Goal: Find specific page/section: Find specific page/section

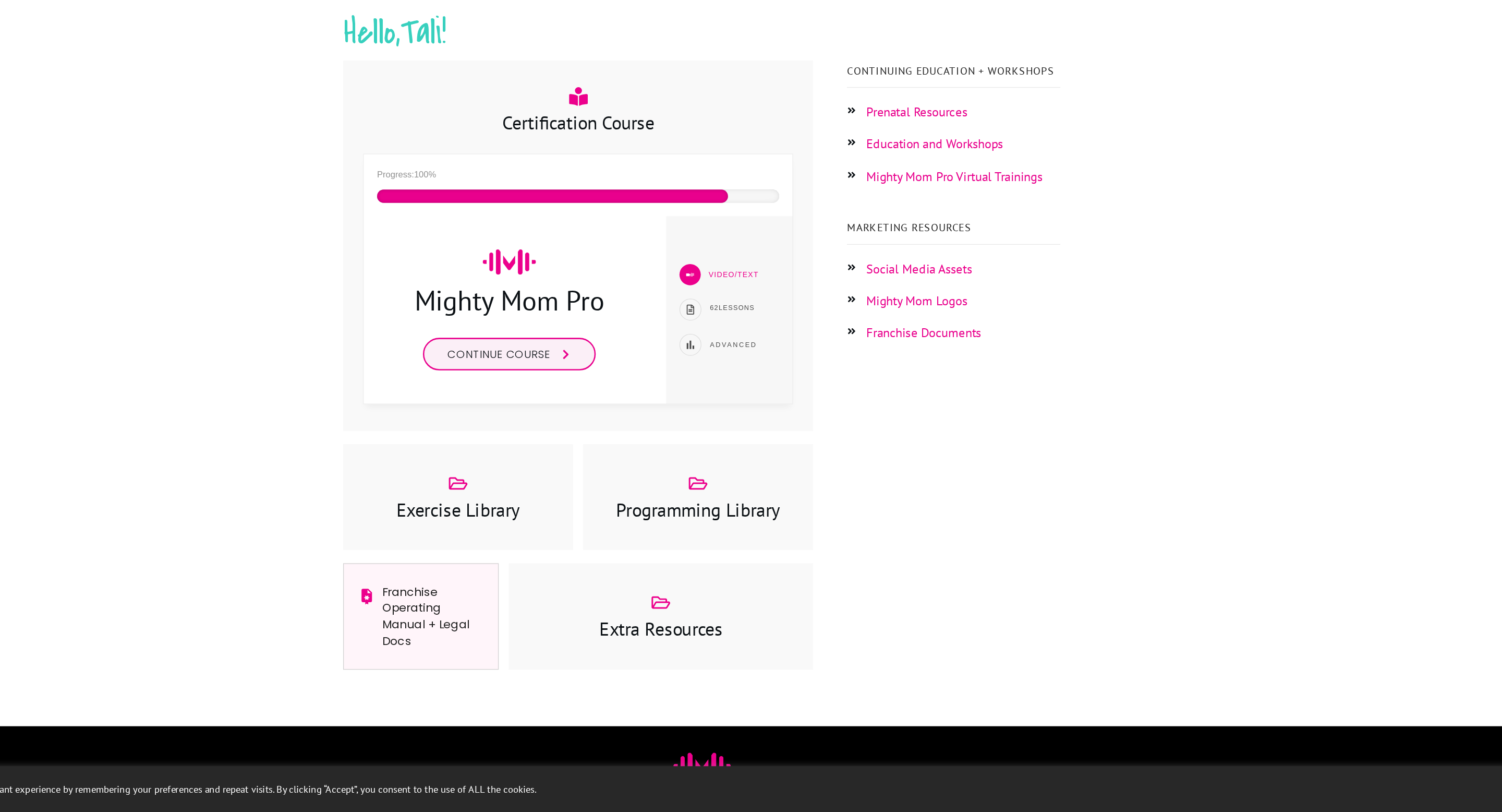
scroll to position [8, 0]
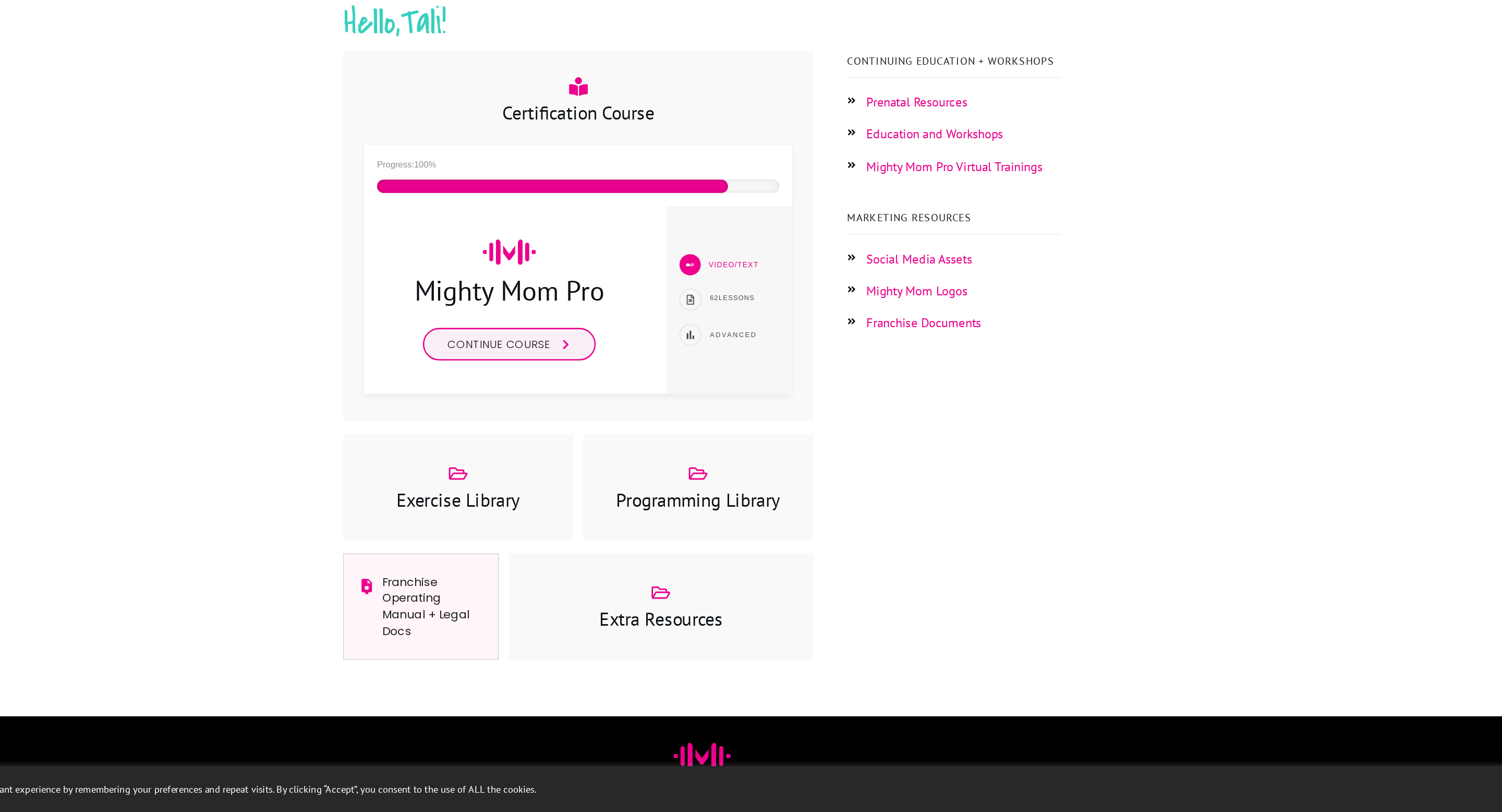
click at [914, 381] on link "Social Media Assets" at bounding box center [922, 377] width 83 height 13
click at [927, 404] on link "Mighty Mom Logos" at bounding box center [920, 403] width 79 height 13
click at [927, 427] on link "Franchise Documents" at bounding box center [925, 427] width 90 height 13
click at [976, 513] on div "Continuing Education + Workshops Prenatal Resources Education and Workshops Mig…" at bounding box center [948, 453] width 168 height 477
click at [931, 379] on link "Social Media Assets" at bounding box center [922, 377] width 83 height 13
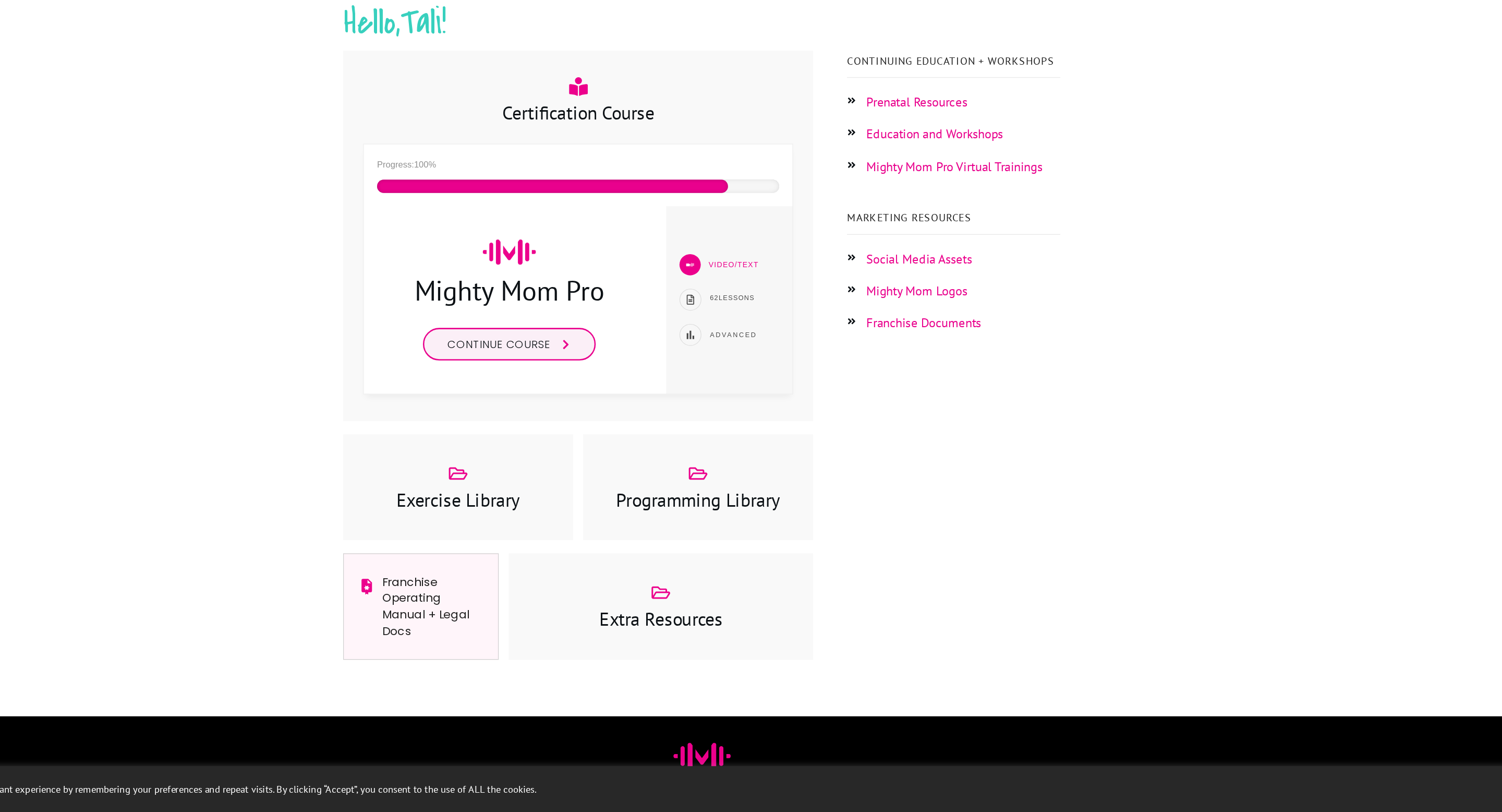
click at [940, 399] on link "Mighty Mom Logos" at bounding box center [920, 403] width 79 height 13
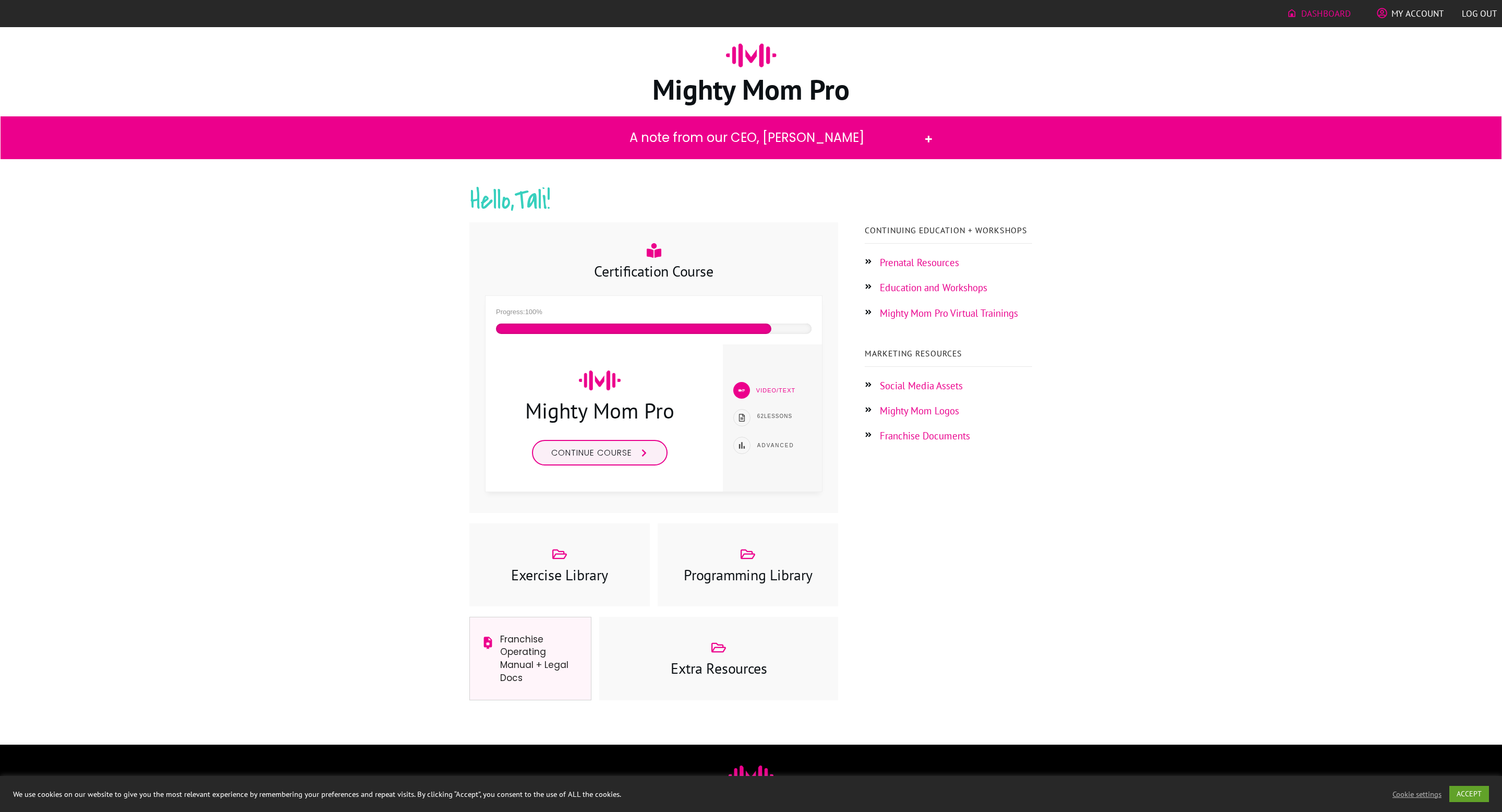
click at [921, 416] on link "Mighty Mom Logos" at bounding box center [920, 410] width 79 height 13
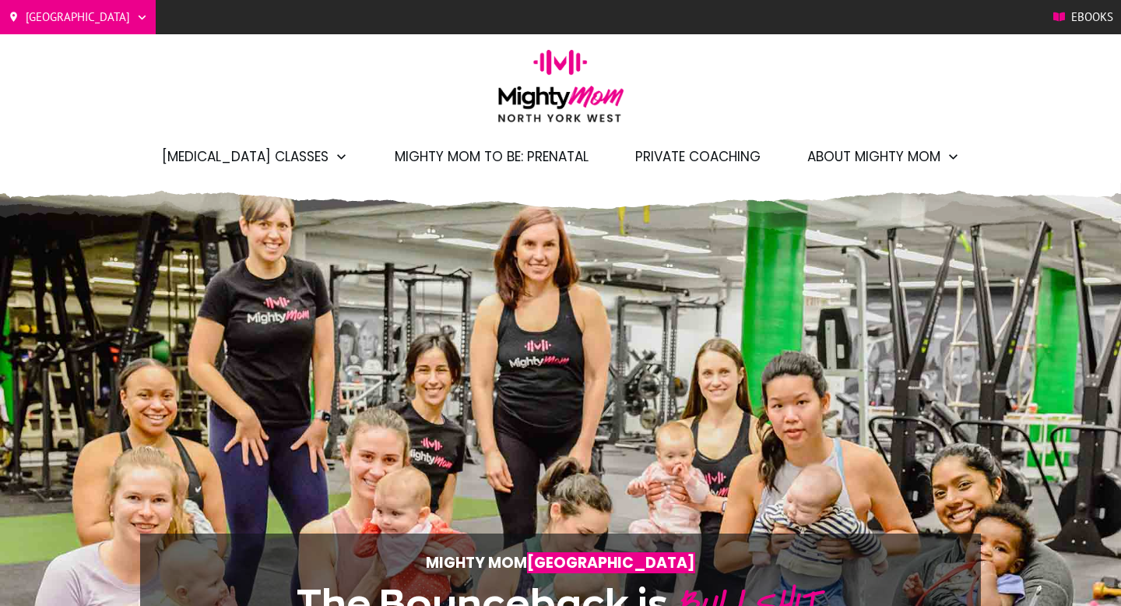
click at [805, 104] on div "[GEOGRAPHIC_DATA]/[GEOGRAPHIC_DATA] Barrie Etobicoke Ebooks [MEDICAL_DATA] Clas…" at bounding box center [560, 91] width 1121 height 183
